Goal: Information Seeking & Learning: Learn about a topic

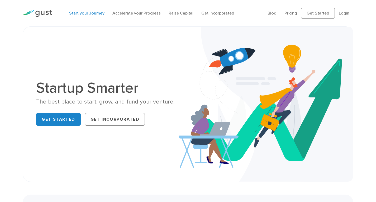
click at [101, 14] on link "Start your Journey" at bounding box center [86, 13] width 35 height 5
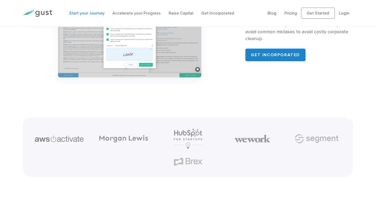
scroll to position [596, 0]
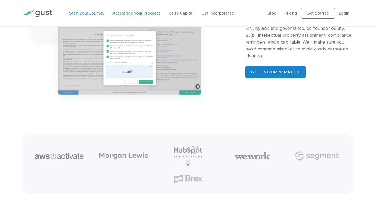
click at [146, 14] on link "Accelerate your Progress" at bounding box center [136, 13] width 48 height 5
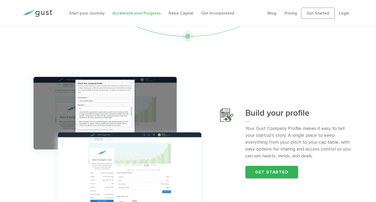
scroll to position [105, 0]
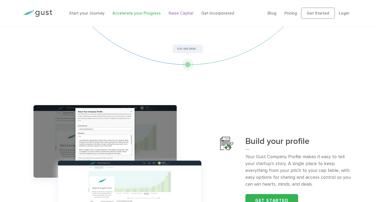
click at [175, 13] on link "Raise Capital" at bounding box center [181, 13] width 25 height 5
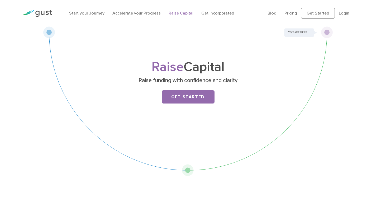
click at [220, 16] on li "Get Incorporated" at bounding box center [217, 13] width 33 height 6
click at [220, 13] on link "Get Incorporated" at bounding box center [217, 13] width 33 height 5
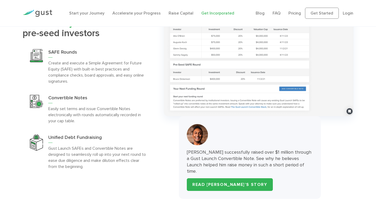
scroll to position [1477, 0]
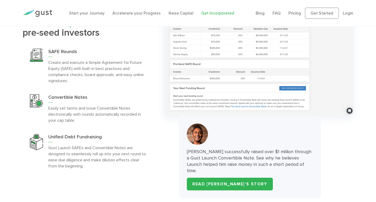
click at [170, 129] on div "[PERSON_NAME] successfully raised over $1 million through a Gust Launch Convert…" at bounding box center [258, 92] width 197 height 211
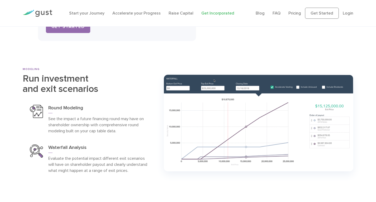
scroll to position [1846, 0]
drag, startPoint x: 175, startPoint y: 131, endPoint x: 153, endPoint y: 100, distance: 37.9
click at [153, 100] on div "Round Modeling See the impact a future financing round may have on shareholder …" at bounding box center [89, 119] width 133 height 40
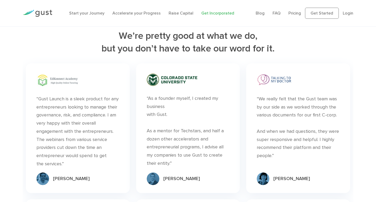
scroll to position [2426, 0]
click at [295, 14] on link "Pricing" at bounding box center [294, 13] width 13 height 5
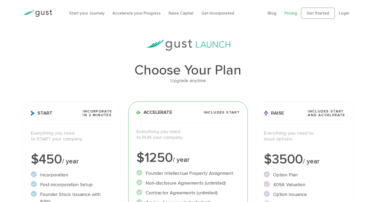
click at [313, 56] on div "Choose Your Plan Upgrade anytime Start Incorporate in 2 Minutes Everything you …" at bounding box center [188, 181] width 338 height 282
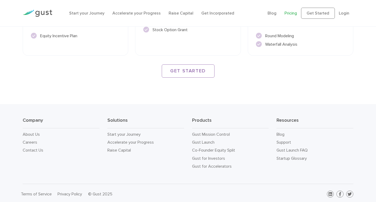
scroll to position [791, 0]
